Goal: Information Seeking & Learning: Learn about a topic

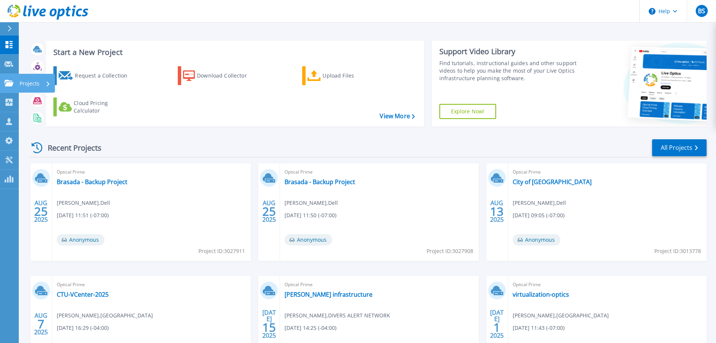
click at [8, 86] on icon at bounding box center [9, 83] width 9 height 6
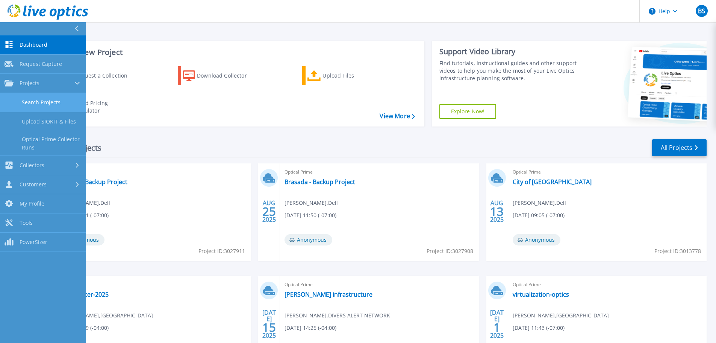
click at [34, 103] on link "Search Projects" at bounding box center [43, 102] width 86 height 19
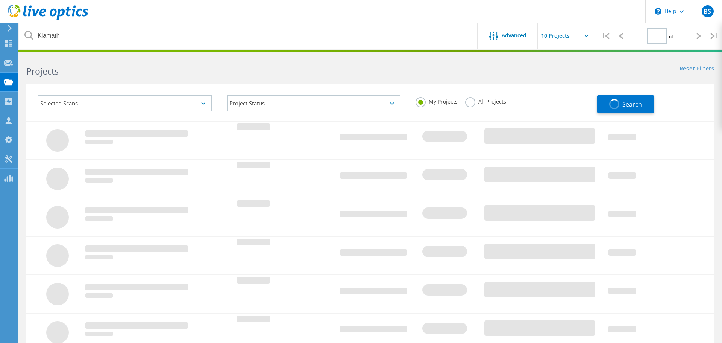
type input "1"
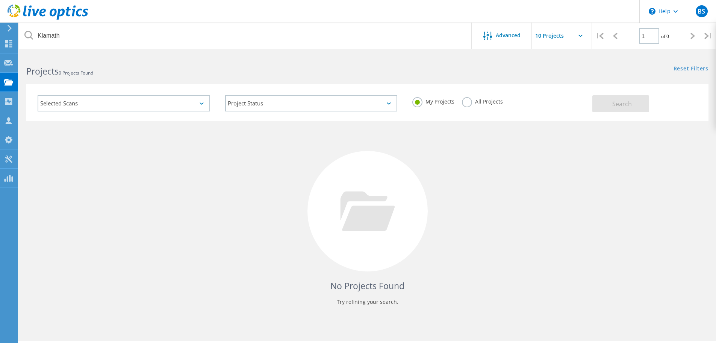
click at [464, 103] on label "All Projects" at bounding box center [482, 100] width 41 height 7
click at [0, 0] on input "All Projects" at bounding box center [0, 0] width 0 height 0
click at [609, 103] on button "Search" at bounding box center [621, 103] width 57 height 17
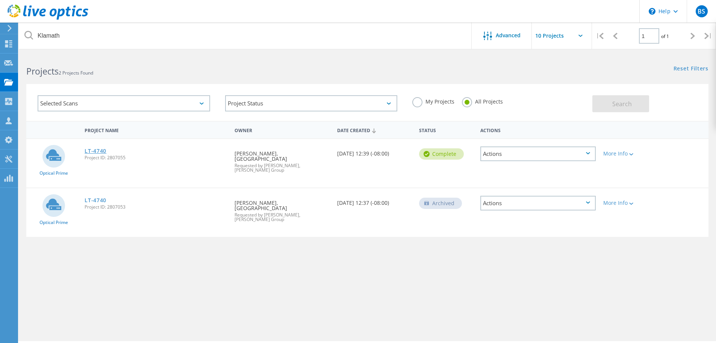
click at [101, 150] on link "LT-4740" at bounding box center [96, 150] width 22 height 5
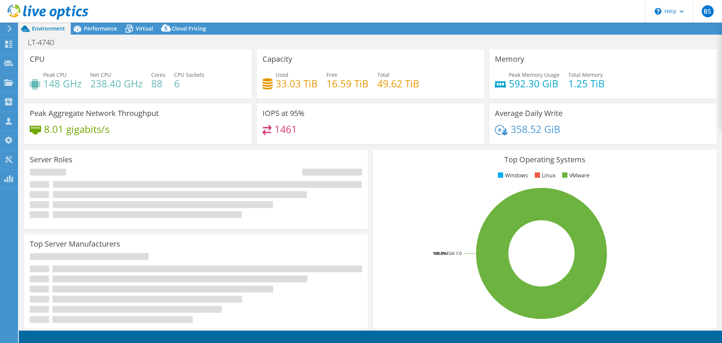
select select "USD"
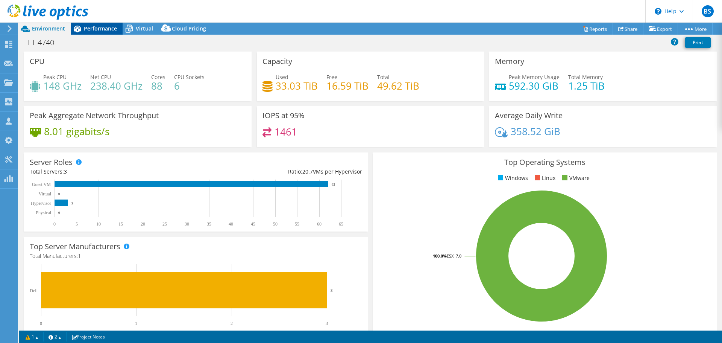
click at [94, 26] on span "Performance" at bounding box center [100, 28] width 33 height 7
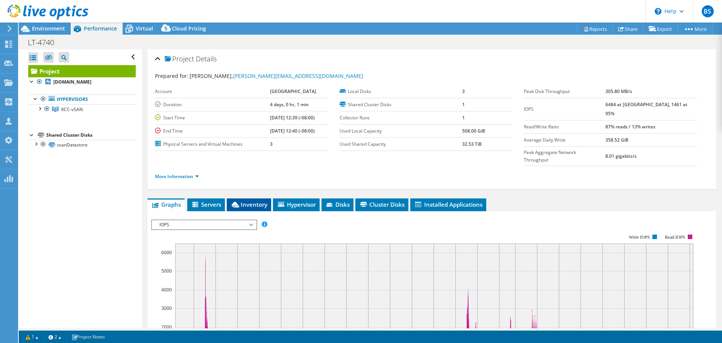
click at [252, 200] on span "Inventory" at bounding box center [248, 204] width 37 height 8
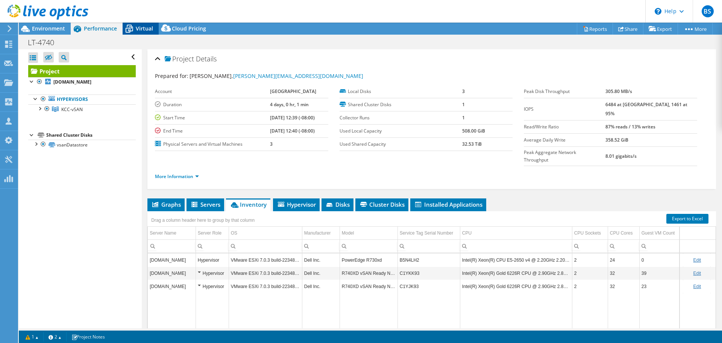
click at [147, 27] on span "Virtual" at bounding box center [144, 28] width 17 height 7
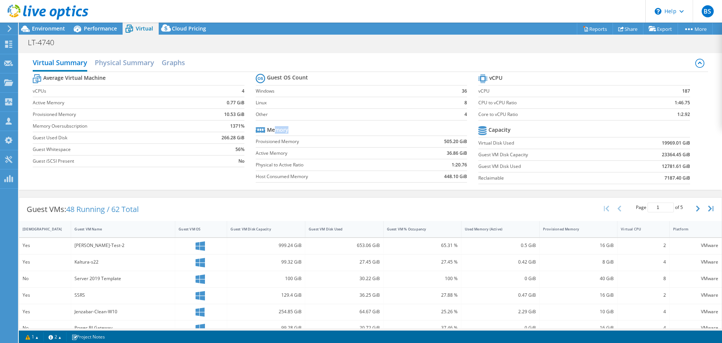
drag, startPoint x: 275, startPoint y: 129, endPoint x: 285, endPoint y: 129, distance: 10.5
click at [285, 129] on b "Memory" at bounding box center [277, 130] width 21 height 8
click at [293, 131] on tr "Memory" at bounding box center [361, 130] width 211 height 12
drag, startPoint x: 487, startPoint y: 78, endPoint x: 522, endPoint y: 82, distance: 35.6
click at [522, 82] on tr "vCPU" at bounding box center [583, 78] width 211 height 13
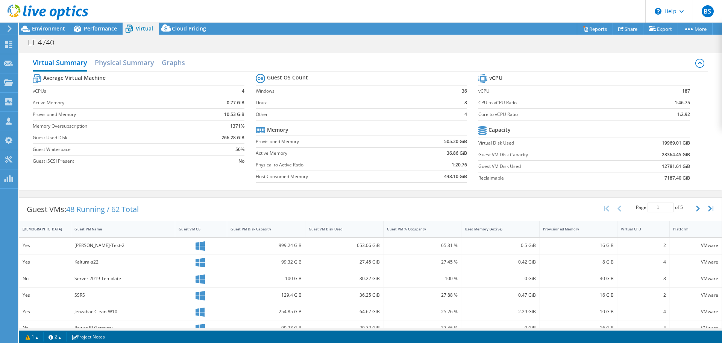
click at [540, 74] on tr "vCPU" at bounding box center [583, 78] width 211 height 13
drag, startPoint x: 656, startPoint y: 167, endPoint x: 684, endPoint y: 163, distance: 27.8
click at [684, 163] on b "12781.61 GiB" at bounding box center [676, 166] width 28 height 8
click at [52, 26] on span "Environment" at bounding box center [48, 28] width 33 height 7
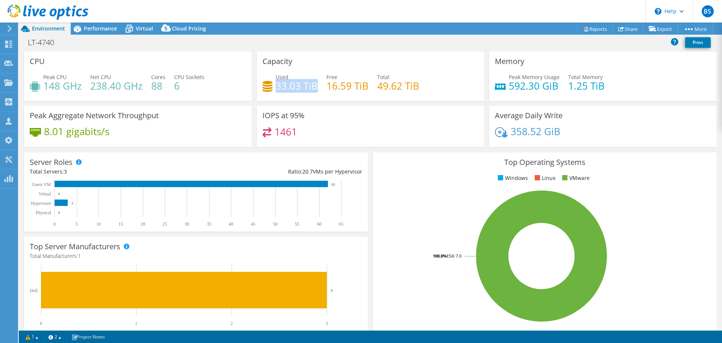
drag, startPoint x: 274, startPoint y: 85, endPoint x: 314, endPoint y: 85, distance: 39.9
click at [314, 85] on h4 "33.03 TiB" at bounding box center [297, 86] width 42 height 8
click at [107, 31] on span "Performance" at bounding box center [100, 28] width 33 height 7
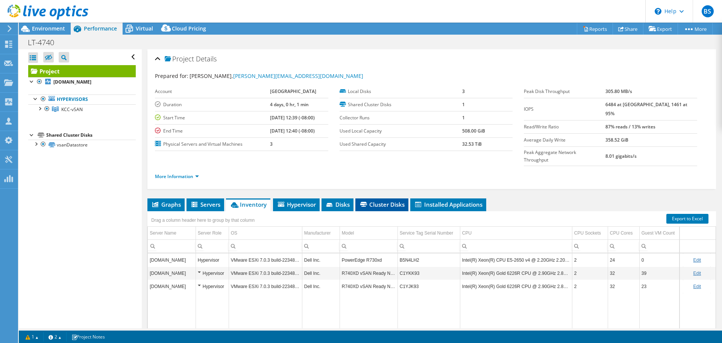
click at [384, 200] on span "Cluster Disks" at bounding box center [381, 204] width 45 height 8
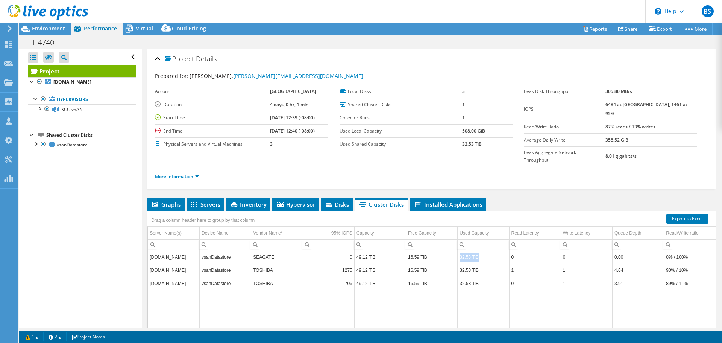
drag, startPoint x: 456, startPoint y: 242, endPoint x: 474, endPoint y: 243, distance: 17.7
click at [474, 250] on td "32.53 TiB" at bounding box center [484, 256] width 52 height 13
click at [50, 29] on span "Environment" at bounding box center [48, 28] width 33 height 7
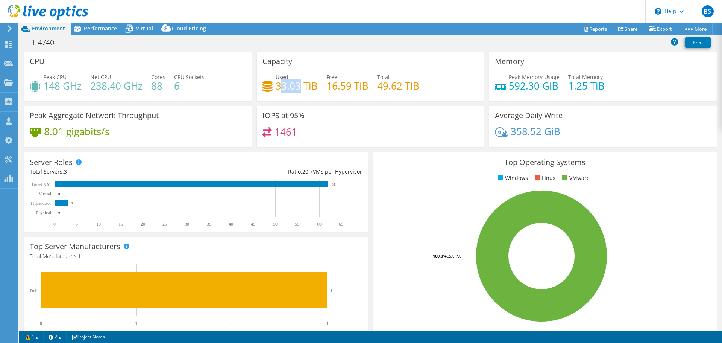
drag, startPoint x: 280, startPoint y: 87, endPoint x: 285, endPoint y: 82, distance: 6.9
click at [296, 86] on h4 "33.03 TiB" at bounding box center [297, 86] width 42 height 8
click at [95, 32] on div "Performance" at bounding box center [97, 29] width 52 height 12
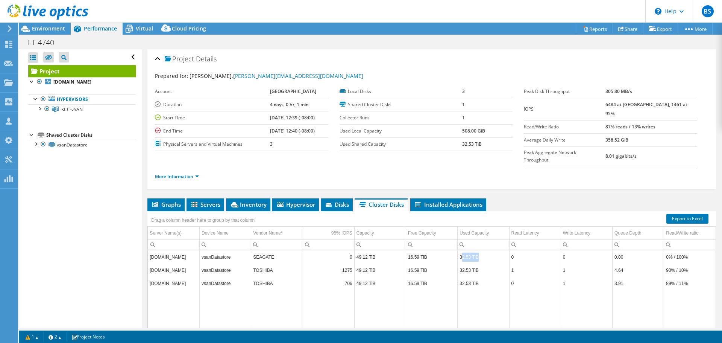
drag, startPoint x: 459, startPoint y: 241, endPoint x: 482, endPoint y: 243, distance: 22.3
click at [482, 250] on td "32.53 TiB" at bounding box center [484, 256] width 52 height 13
click at [149, 26] on span "Virtual" at bounding box center [144, 28] width 17 height 7
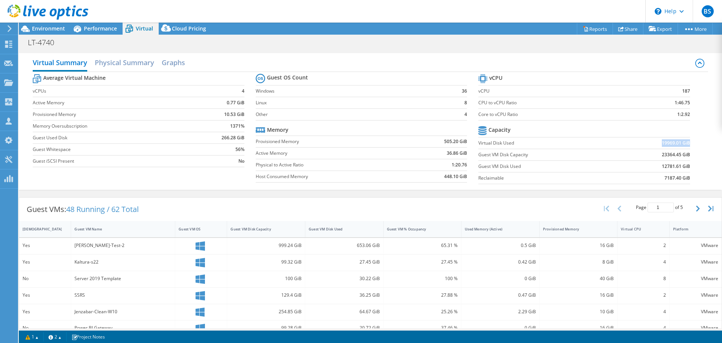
drag, startPoint x: 656, startPoint y: 142, endPoint x: 684, endPoint y: 140, distance: 27.1
click at [684, 140] on b "19969.01 GiB" at bounding box center [676, 143] width 28 height 8
drag, startPoint x: 656, startPoint y: 165, endPoint x: 682, endPoint y: 164, distance: 25.2
click at [682, 164] on b "12781.61 GiB" at bounding box center [676, 166] width 28 height 8
click at [352, 227] on div "Guest VM Disk Used" at bounding box center [340, 228] width 62 height 5
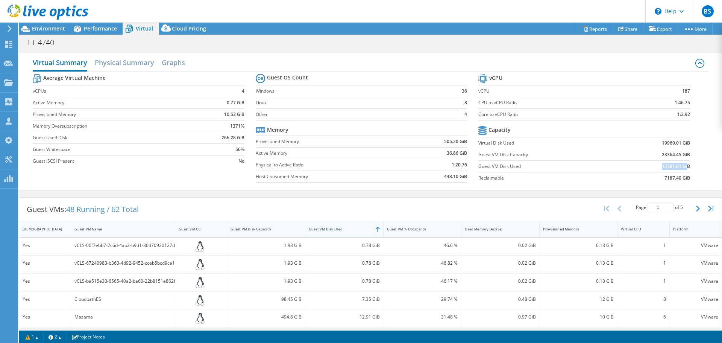
click at [352, 227] on div "Guest VM Disk Used" at bounding box center [340, 228] width 62 height 5
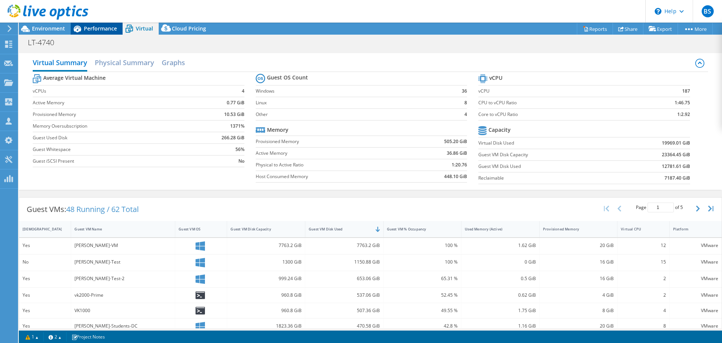
click at [108, 28] on span "Performance" at bounding box center [100, 28] width 33 height 7
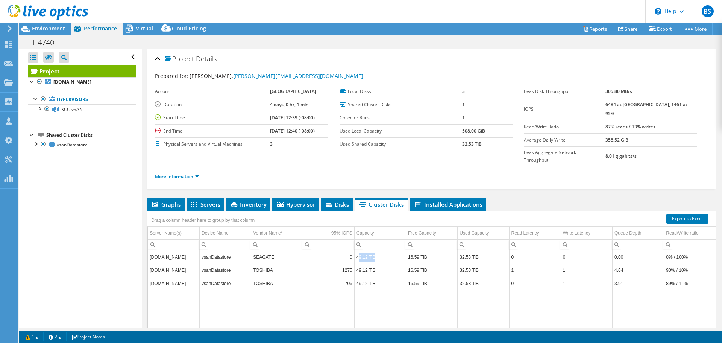
drag, startPoint x: 356, startPoint y: 242, endPoint x: 371, endPoint y: 243, distance: 15.8
click at [371, 250] on td "49.12 TiB" at bounding box center [380, 256] width 52 height 13
click at [355, 250] on td "49.12 TiB" at bounding box center [380, 256] width 52 height 13
click at [143, 162] on div "Project Details Prepared for: Mike Pearson, pearson@klamathcc.edu Account KLAMA…" at bounding box center [432, 224] width 580 height 350
click at [258, 200] on span "Inventory" at bounding box center [248, 204] width 37 height 8
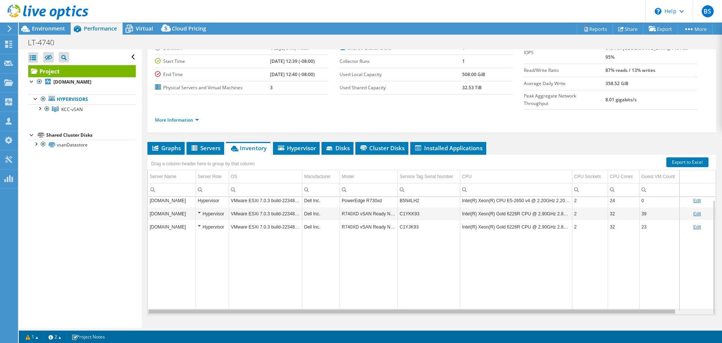
drag, startPoint x: 417, startPoint y: 297, endPoint x: 380, endPoint y: 225, distance: 80.5
click at [464, 296] on body "BS Partner Team Member Benjamin Smoker benjamin.smoker@davenportgroup.com Daven…" at bounding box center [361, 171] width 722 height 343
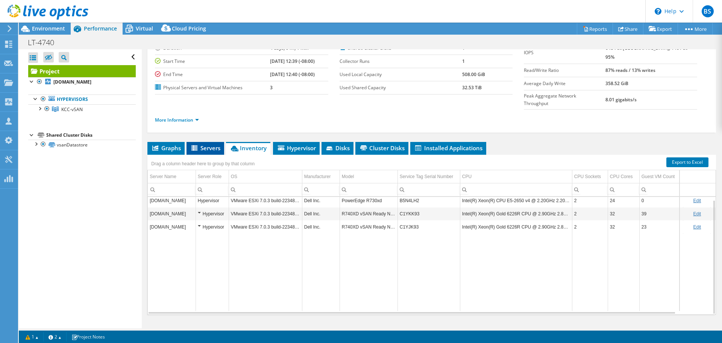
click at [212, 144] on span "Servers" at bounding box center [205, 148] width 30 height 8
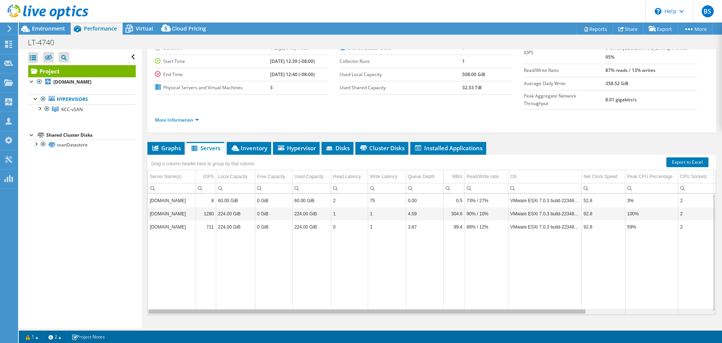
drag, startPoint x: 332, startPoint y: 297, endPoint x: 353, endPoint y: 288, distance: 22.7
click at [352, 290] on body "BS Partner Team Member Benjamin Smoker benjamin.smoker@davenportgroup.com Daven…" at bounding box center [361, 171] width 722 height 343
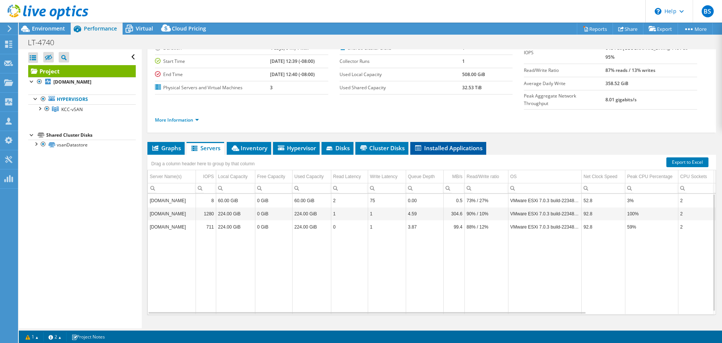
click at [454, 144] on span "Installed Applications" at bounding box center [448, 148] width 68 height 8
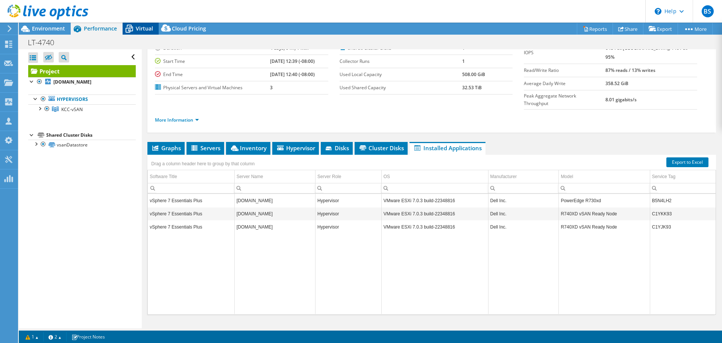
click at [148, 29] on span "Virtual" at bounding box center [144, 28] width 17 height 7
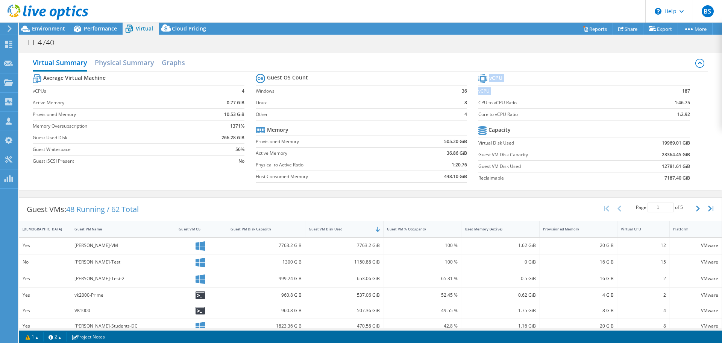
drag, startPoint x: 675, startPoint y: 90, endPoint x: 685, endPoint y: 90, distance: 9.8
click at [685, 90] on section "vCPU vCPU 187 CPU to vCPU Ratio 1:46.75 Core to vCPU Ratio 1:2.92 Capacity Virt…" at bounding box center [589, 129] width 223 height 115
click at [111, 27] on span "Performance" at bounding box center [100, 28] width 33 height 7
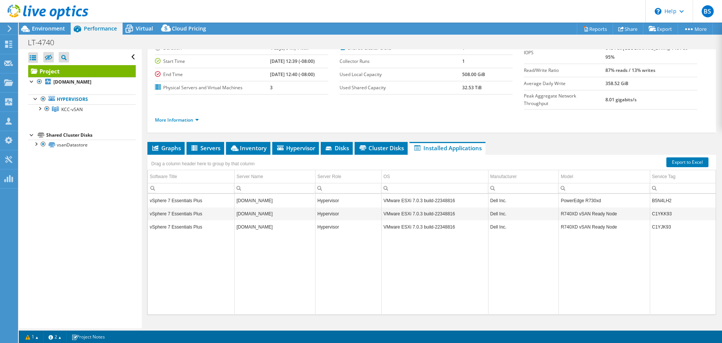
click at [186, 194] on td "vSphere 7 Essentials Plus" at bounding box center [191, 200] width 86 height 13
